Goal: Information Seeking & Learning: Find specific fact

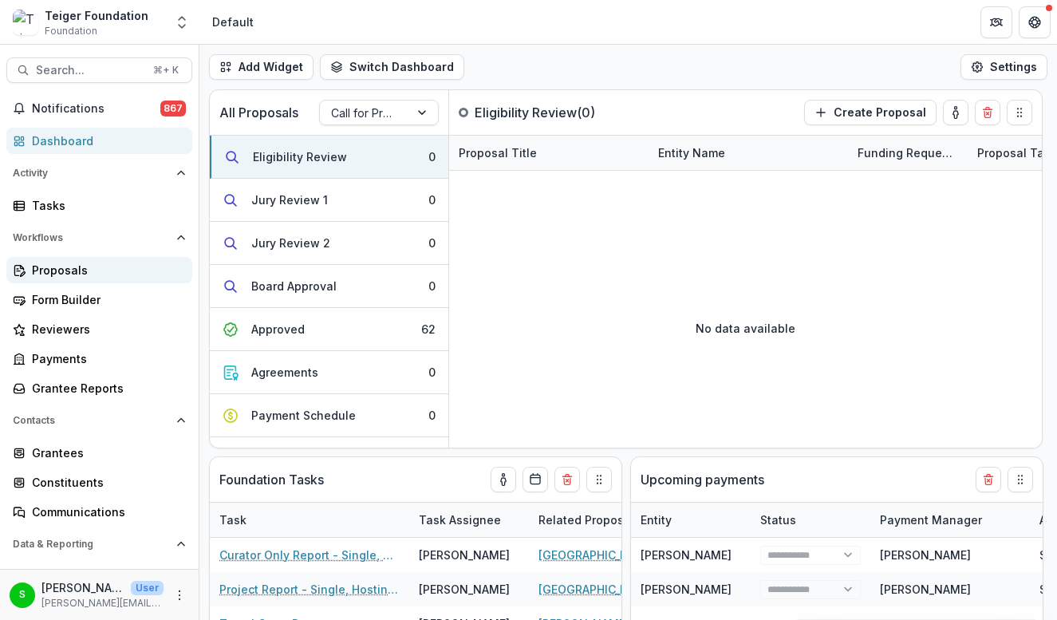
click at [66, 278] on div "Proposals" at bounding box center [106, 270] width 148 height 17
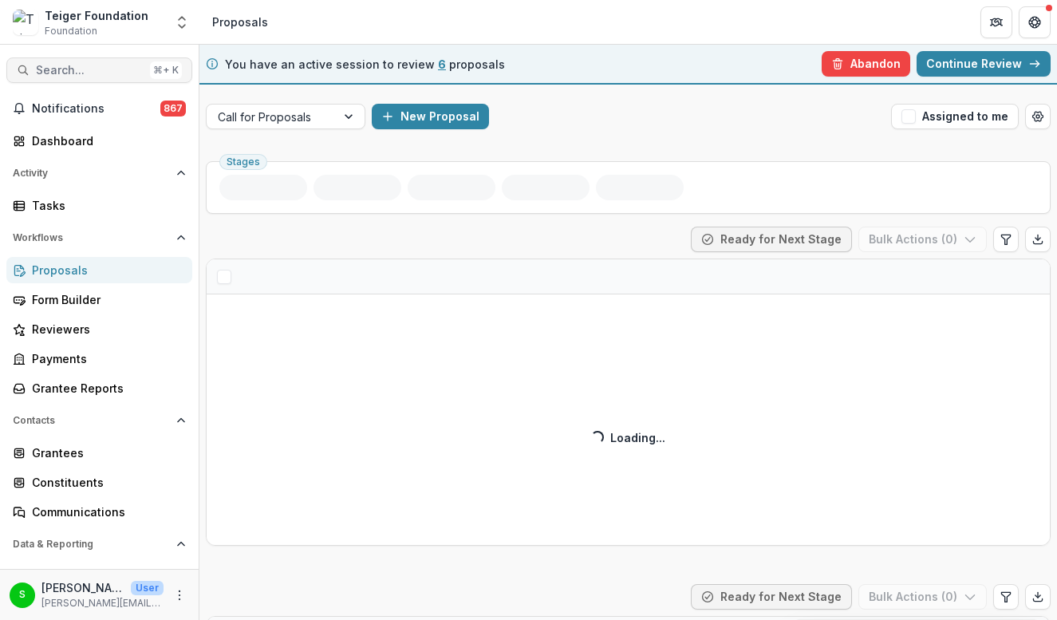
click at [116, 71] on span "Search..." at bounding box center [90, 71] width 108 height 14
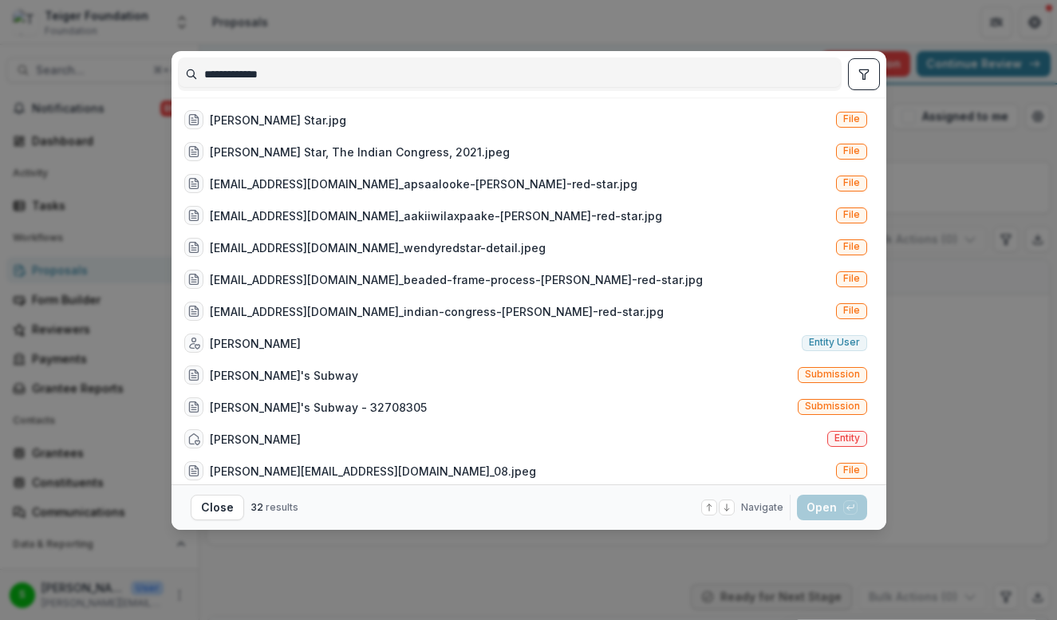
click at [318, 71] on input "**********" at bounding box center [510, 74] width 662 height 26
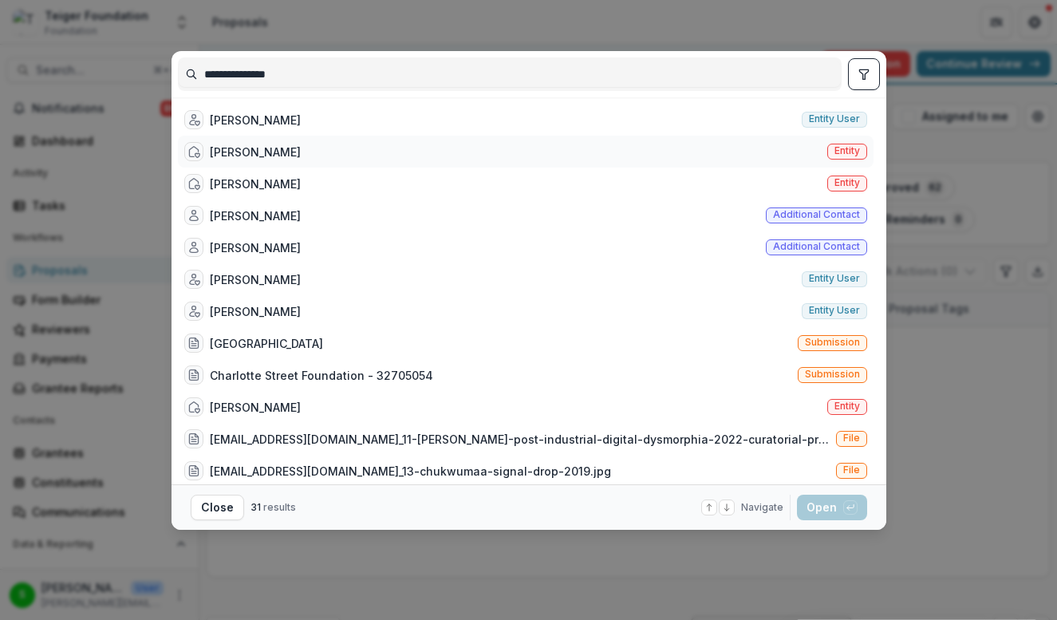
type input "**********"
click at [361, 153] on div "[PERSON_NAME] Entity" at bounding box center [526, 152] width 696 height 32
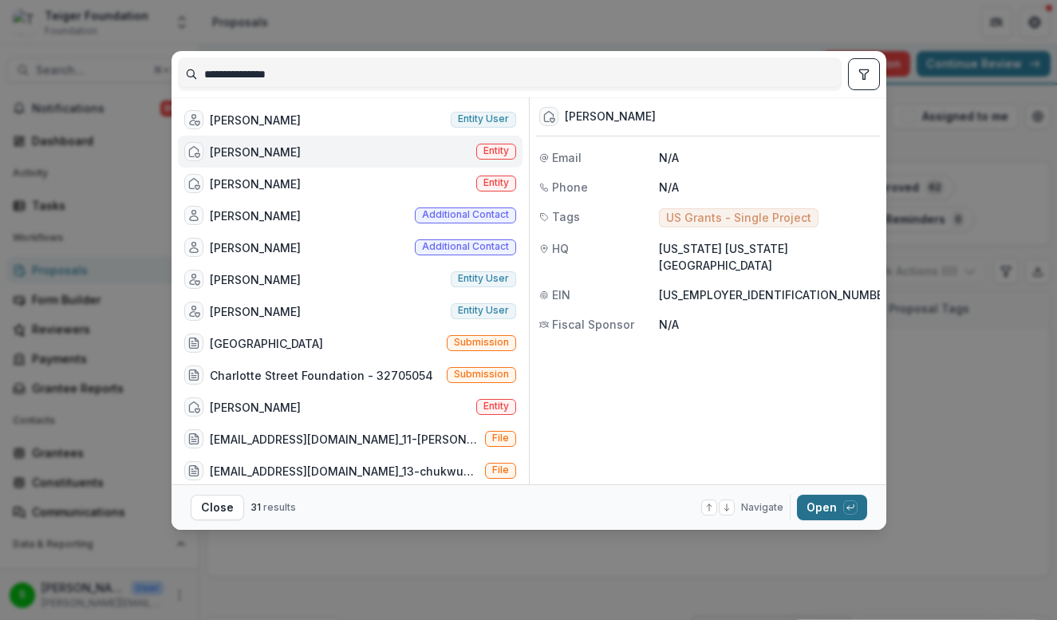
click at [819, 509] on button "Open with enter key" at bounding box center [832, 508] width 70 height 26
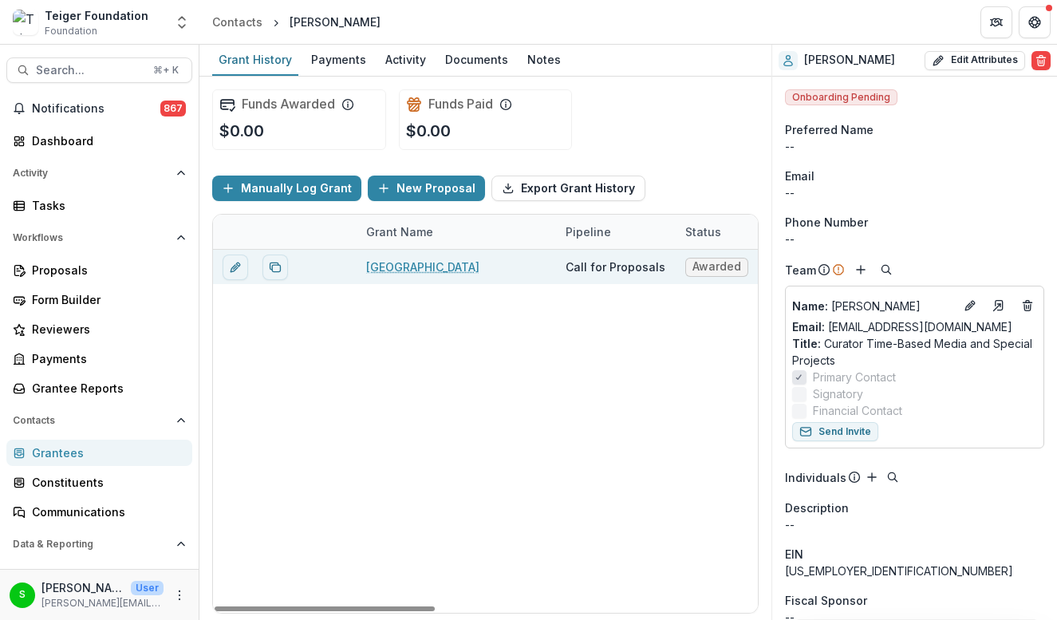
click at [400, 267] on link "[GEOGRAPHIC_DATA]" at bounding box center [422, 267] width 113 height 17
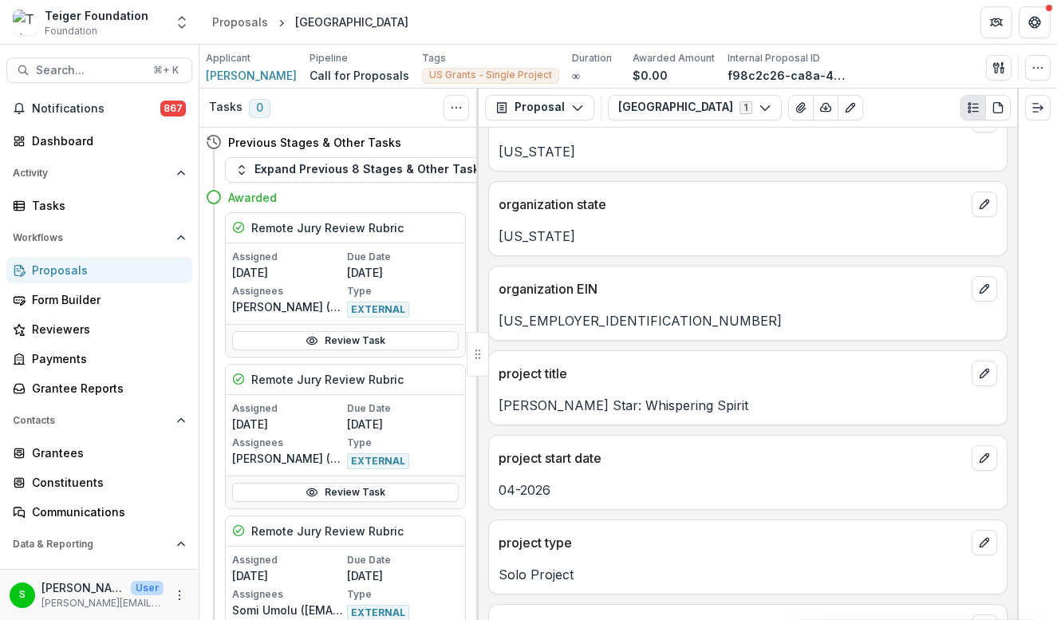
scroll to position [2059, 0]
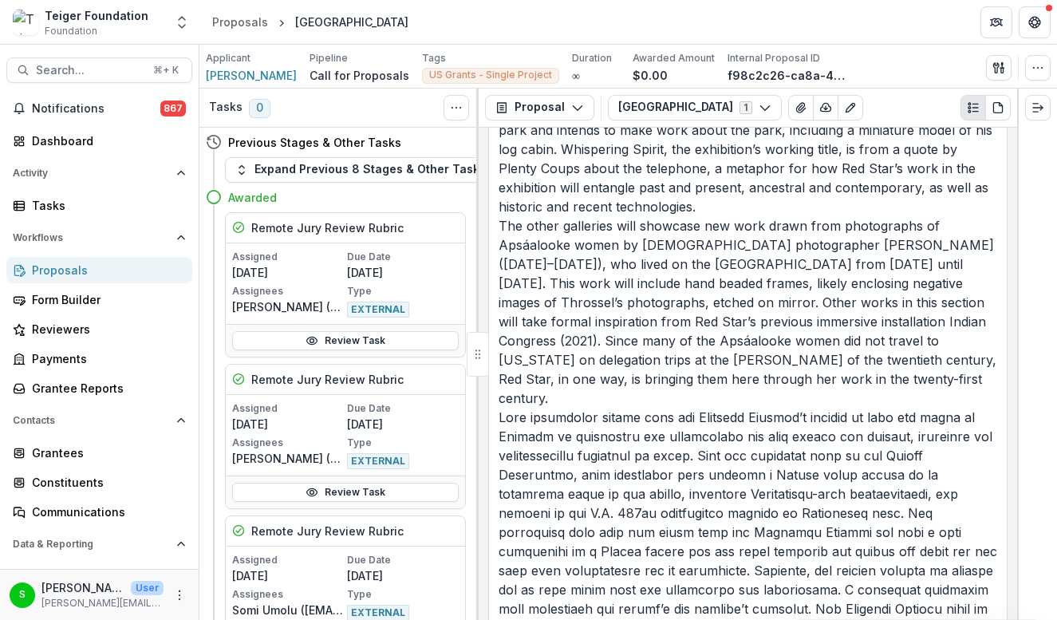
click at [650, 285] on p "On the occasion of the United States Semiquincentennial, the Smithsonian’s Nati…" at bounding box center [748, 44] width 499 height 1302
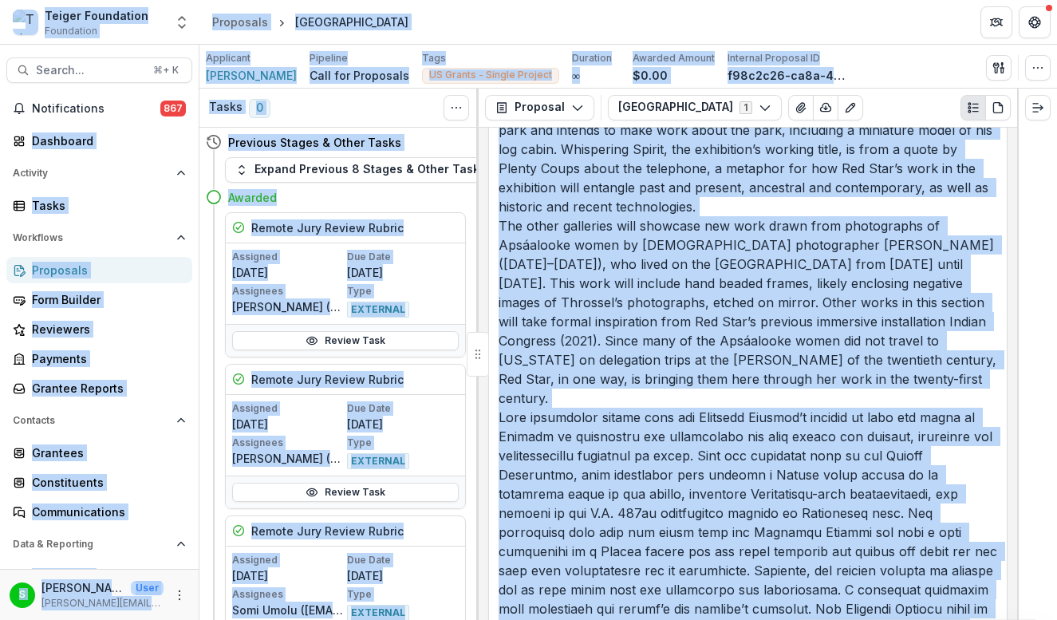
copy body "Loremi Dolorsitam Consectetu Adipiscin Elitsedd Eiusmodtemp Incidi Utlaboreet D…"
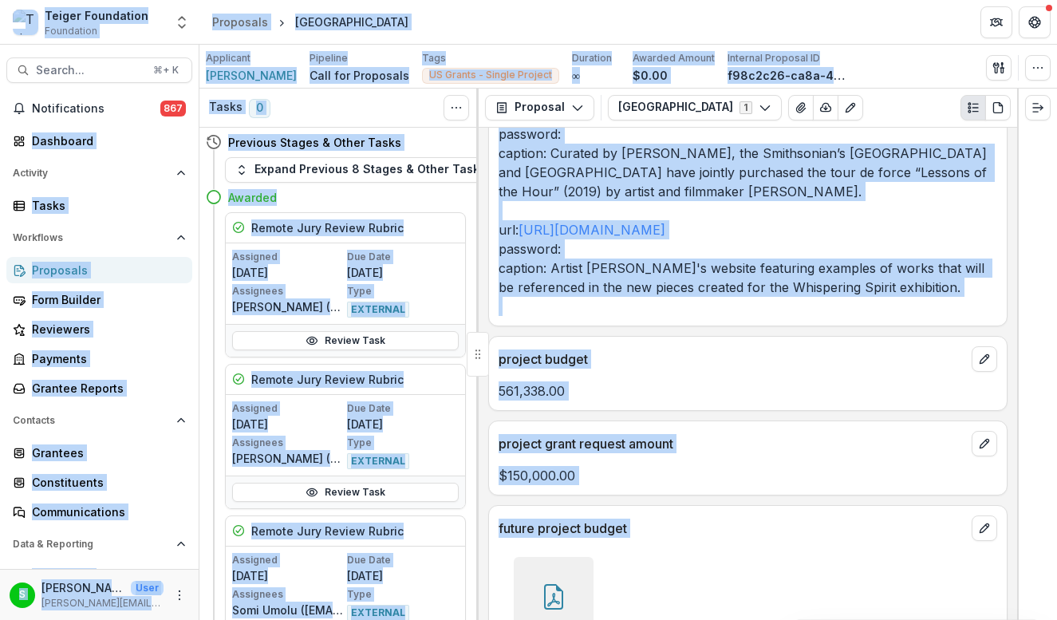
scroll to position [9105, 0]
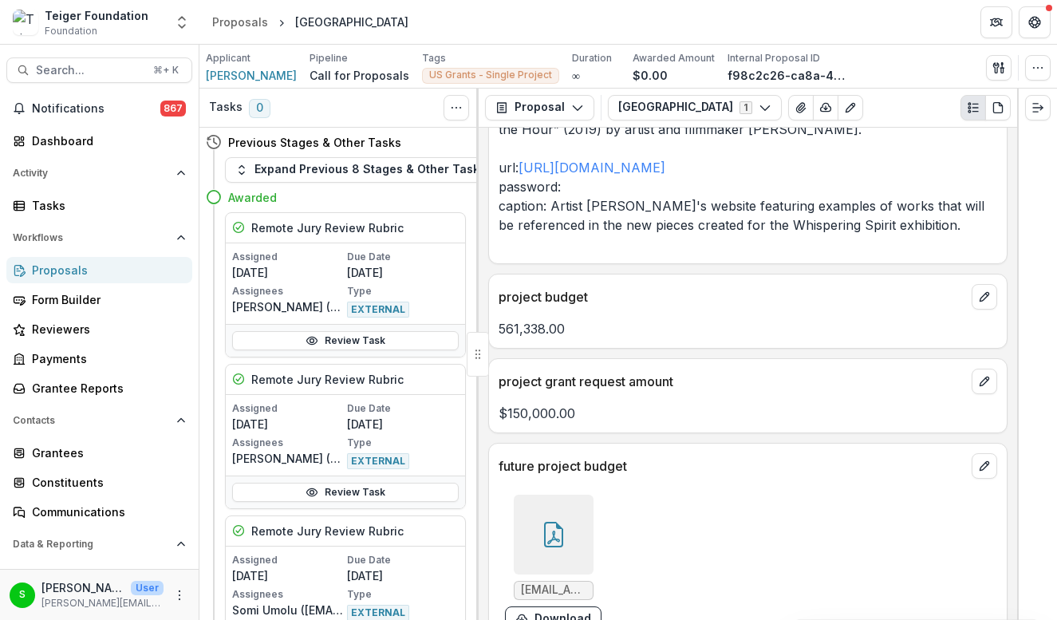
click at [601, 319] on p "561,338.00" at bounding box center [748, 328] width 499 height 19
drag, startPoint x: 584, startPoint y: 160, endPoint x: 494, endPoint y: 160, distance: 90.2
click at [494, 319] on div "561,338.00" at bounding box center [748, 328] width 518 height 19
copy p "561,338.00"
